Goal: Task Accomplishment & Management: Manage account settings

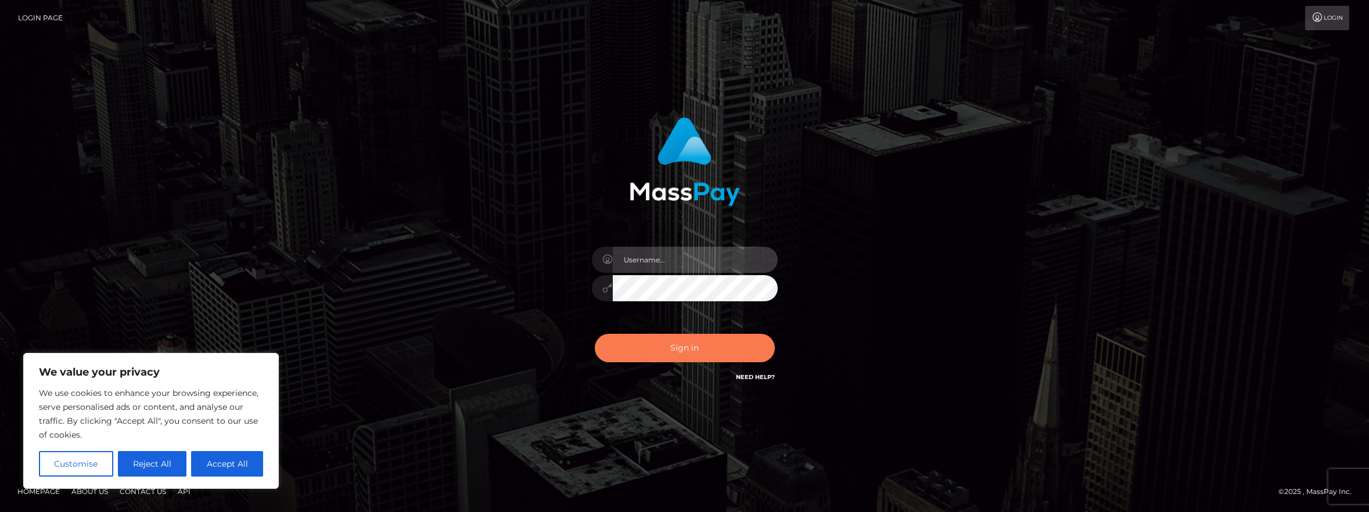
type input "[PERSON_NAME].[PERSON_NAME]"
click at [688, 335] on button "Sign in" at bounding box center [685, 348] width 180 height 28
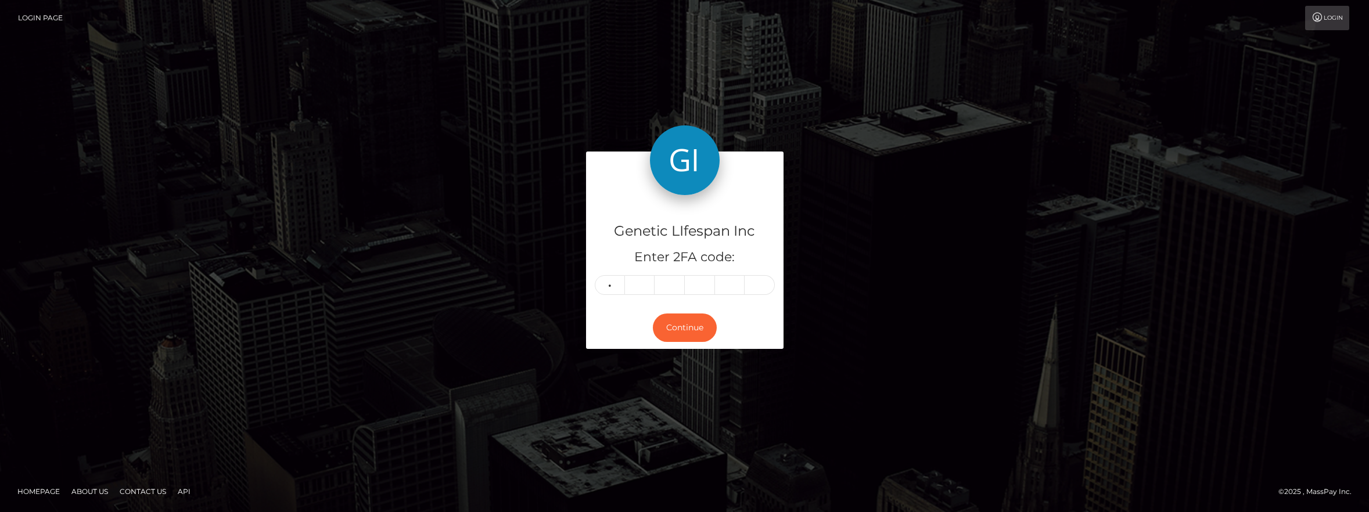
type input "3"
type input "7"
type input "0"
type input "5"
type input "4"
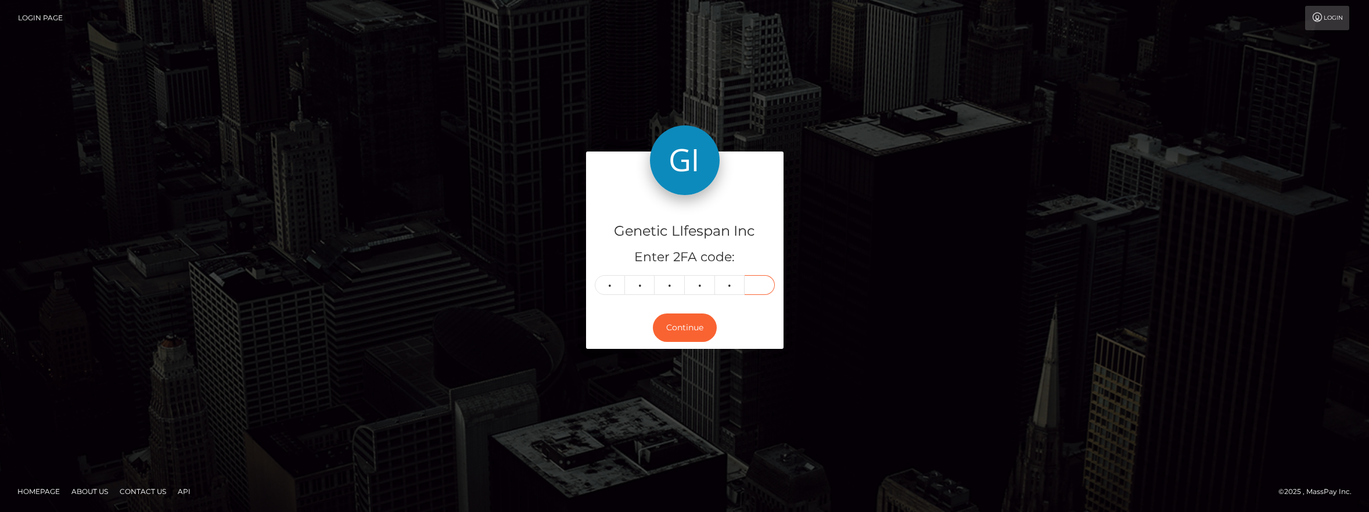
type input "4"
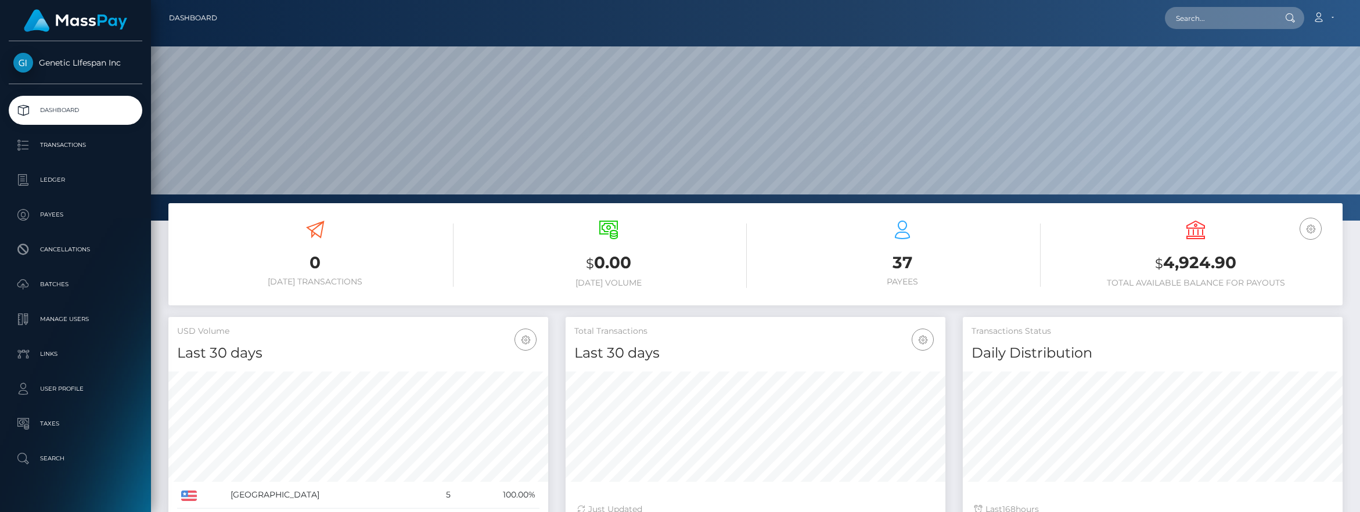
scroll to position [206, 380]
